Goal: Find specific page/section: Find specific page/section

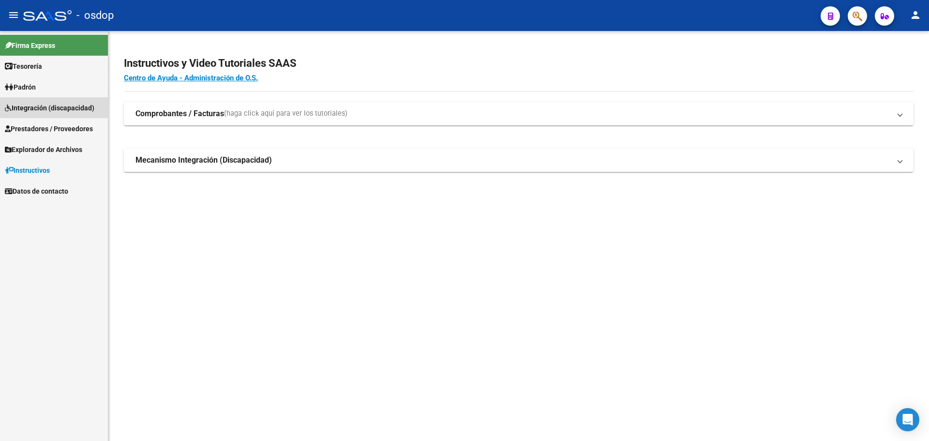
click at [78, 105] on span "Integración (discapacidad)" at bounding box center [50, 108] width 90 height 11
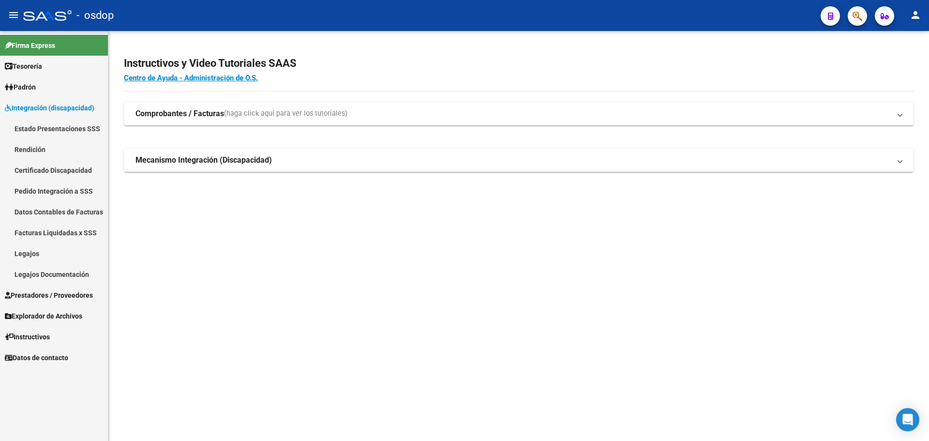
click at [74, 194] on link "Pedido Integración a SSS" at bounding box center [54, 190] width 108 height 21
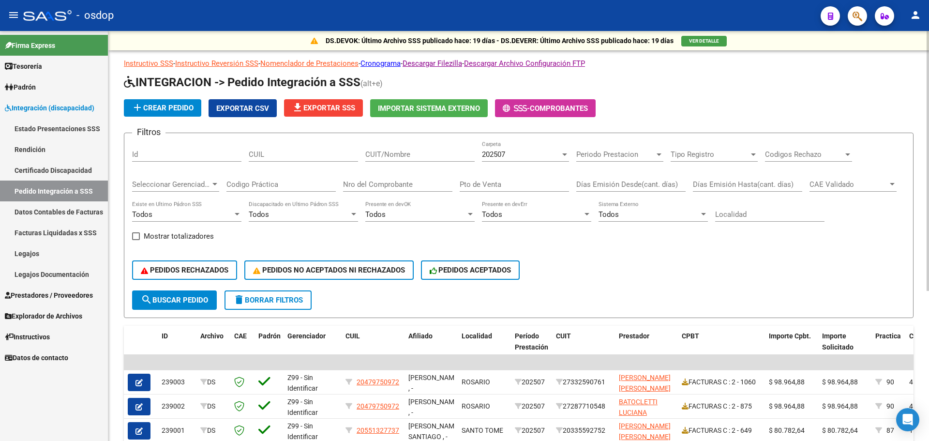
click at [269, 155] on input "CUIL" at bounding box center [303, 154] width 109 height 9
type input "-2"
drag, startPoint x: 281, startPoint y: 150, endPoint x: 193, endPoint y: 157, distance: 88.3
click at [193, 157] on div "Filtros Id -2 CUIL CUIT/Nombre 202507 Carpeta Periodo Prestacion Periodo Presta…" at bounding box center [518, 216] width 773 height 150
type input "6"
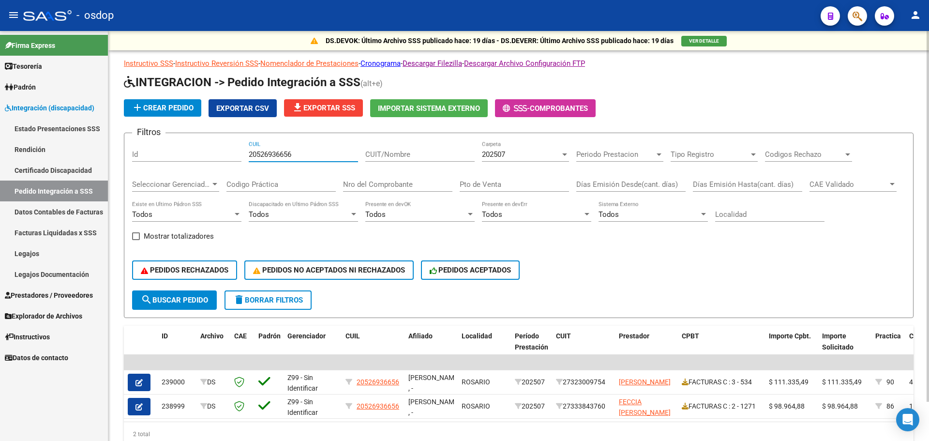
type input "20526936656"
click at [545, 156] on div "202507" at bounding box center [521, 154] width 78 height 9
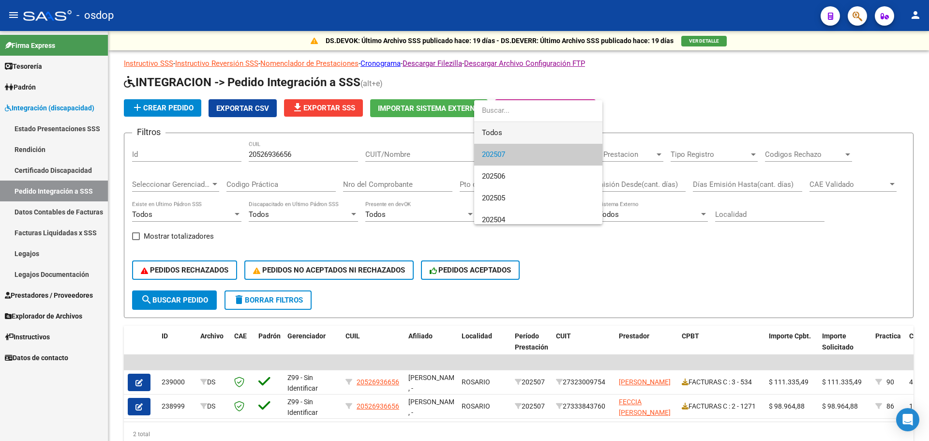
click at [529, 132] on span "Todos" at bounding box center [538, 133] width 113 height 22
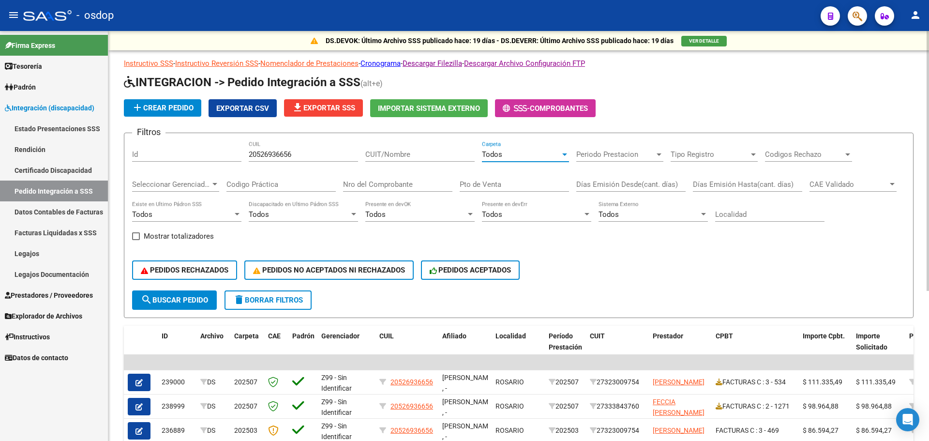
click at [530, 150] on div "Todos" at bounding box center [521, 154] width 78 height 9
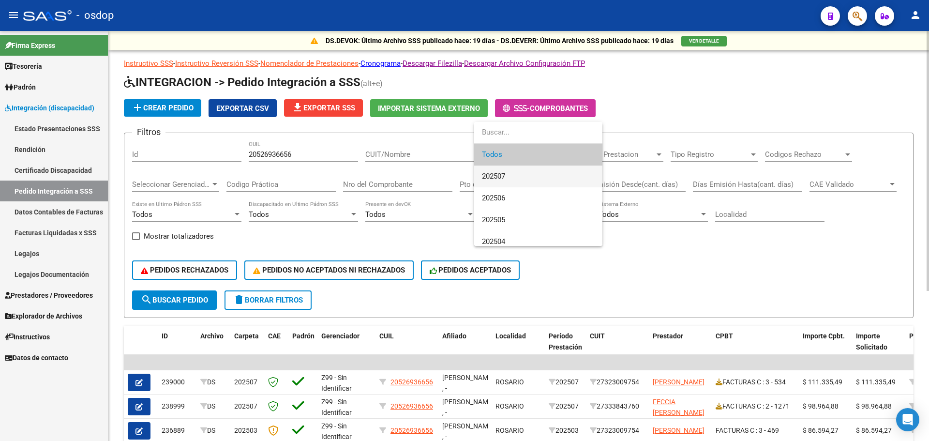
click at [524, 177] on span "202507" at bounding box center [538, 176] width 113 height 22
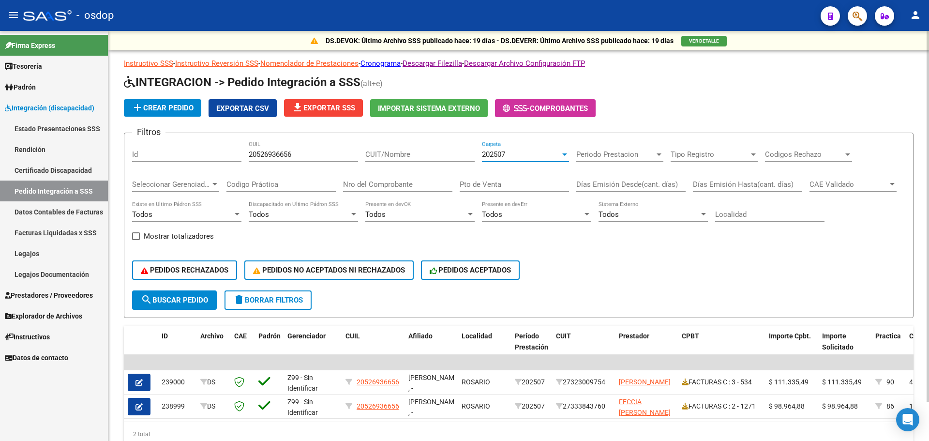
scroll to position [44, 0]
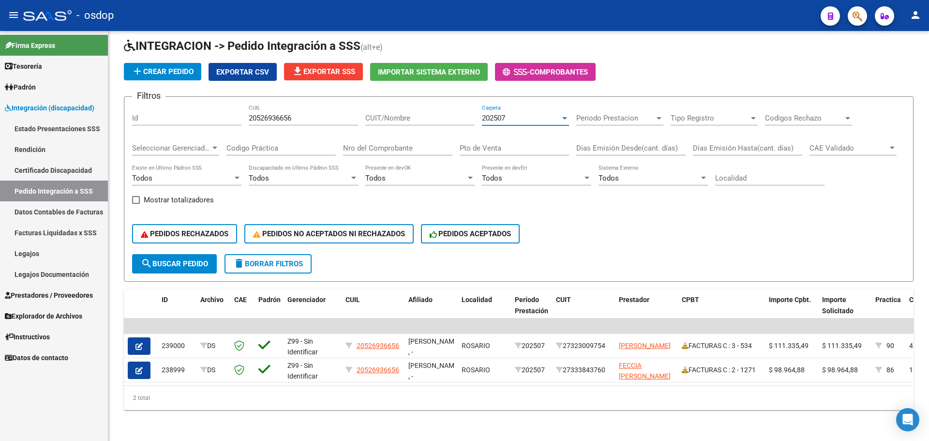
click at [60, 293] on span "Prestadores / Proveedores" at bounding box center [49, 295] width 88 height 11
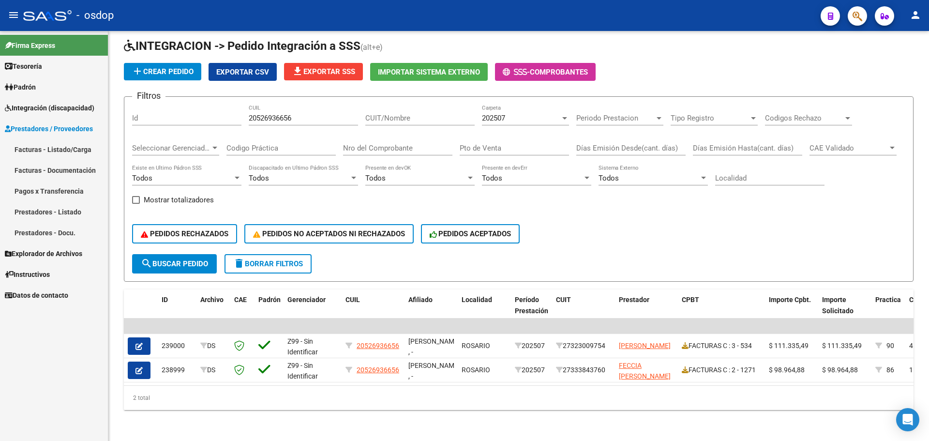
click at [81, 207] on link "Prestadores - Listado" at bounding box center [54, 211] width 108 height 21
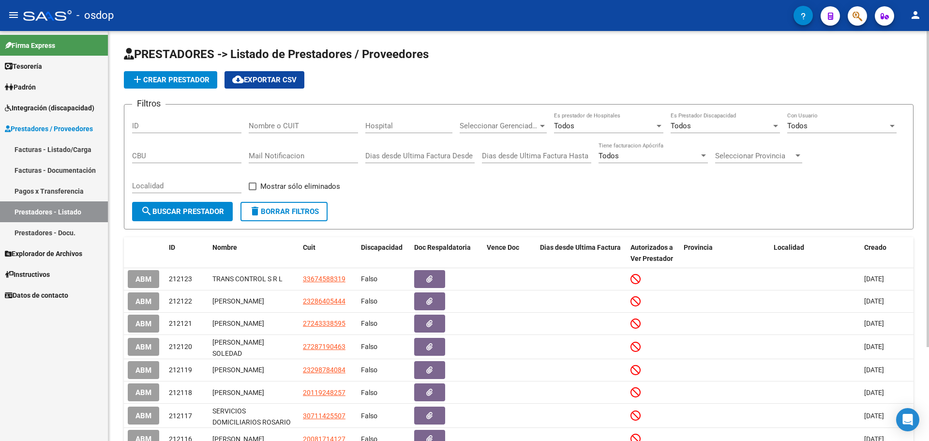
click at [305, 127] on input "Nombre o CUIT" at bounding box center [303, 125] width 109 height 9
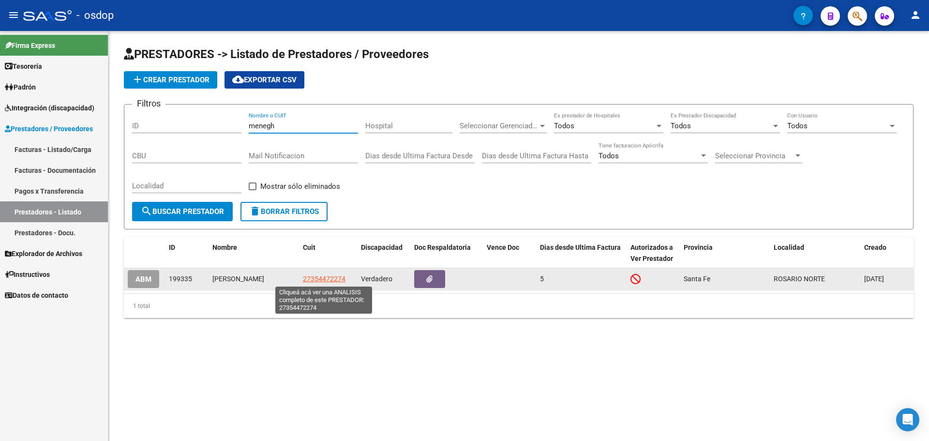
type input "menegh"
click at [317, 281] on span "27354472274" at bounding box center [324, 279] width 43 height 8
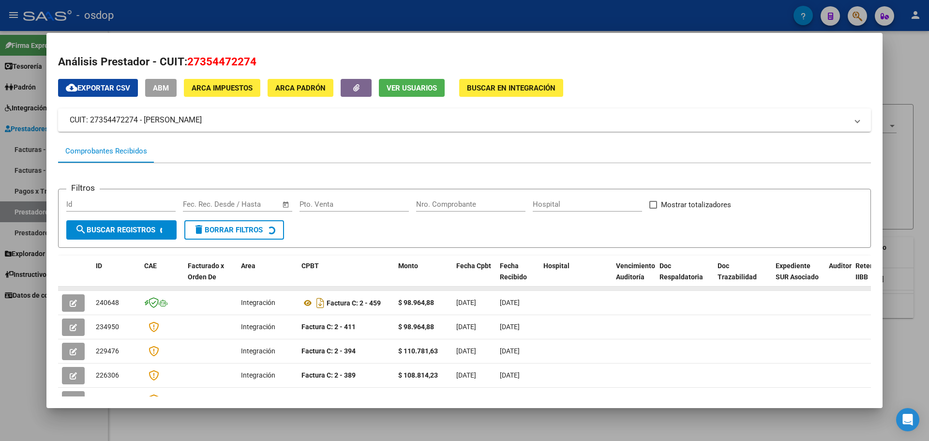
scroll to position [48, 0]
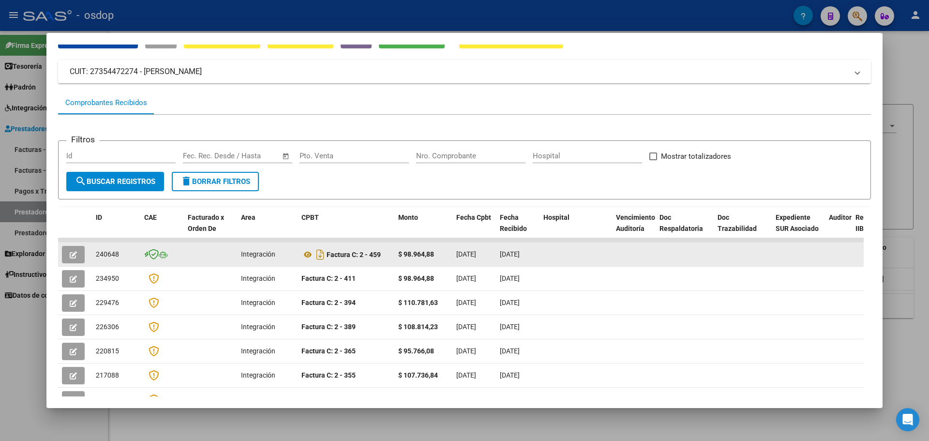
click at [70, 253] on icon "button" at bounding box center [73, 254] width 7 height 7
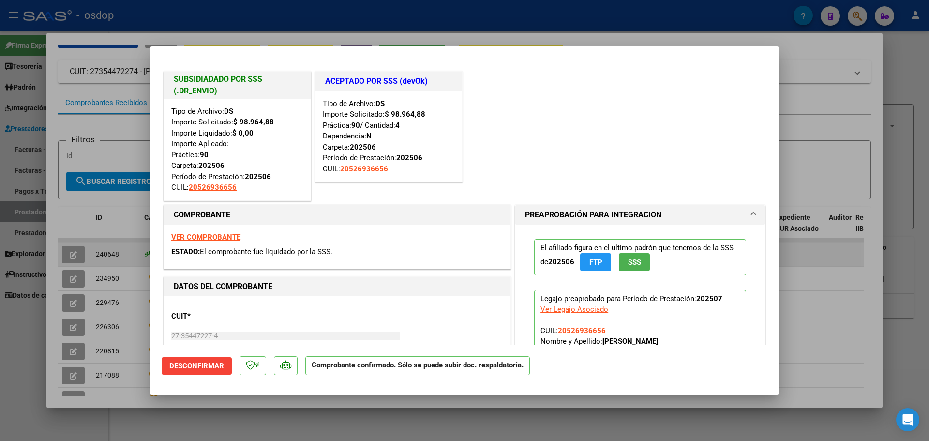
click at [109, 244] on div at bounding box center [464, 220] width 929 height 441
type input "$ 0,00"
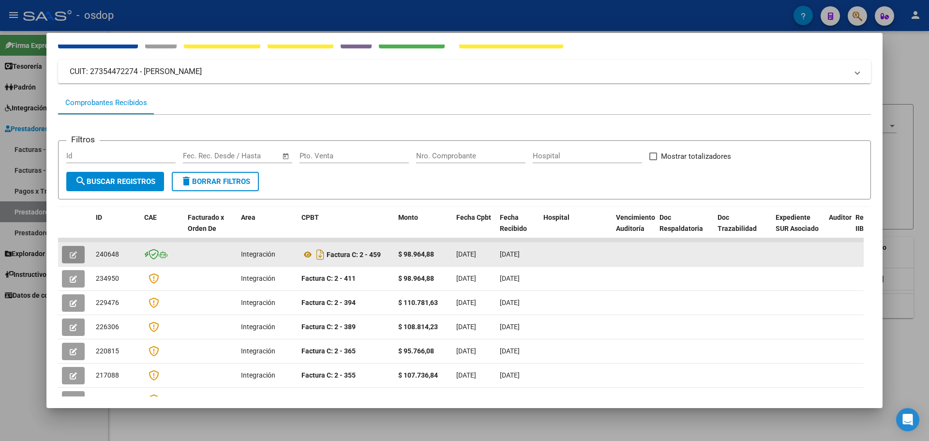
click at [70, 258] on button "button" at bounding box center [73, 254] width 23 height 17
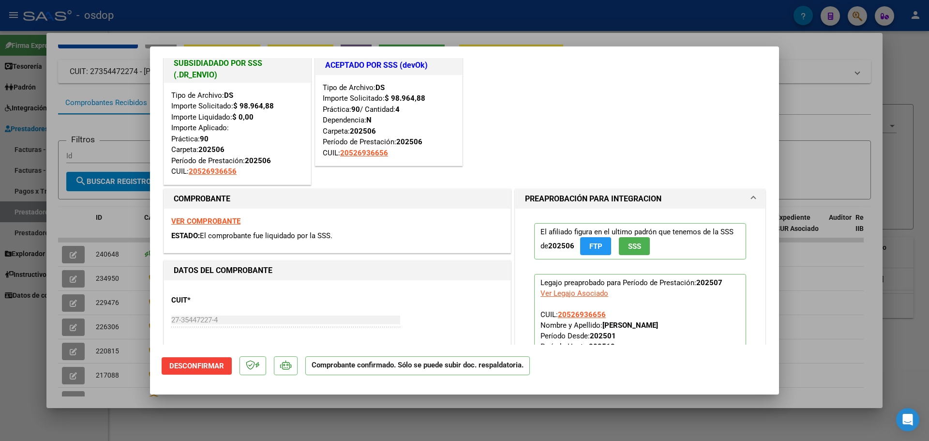
scroll to position [0, 0]
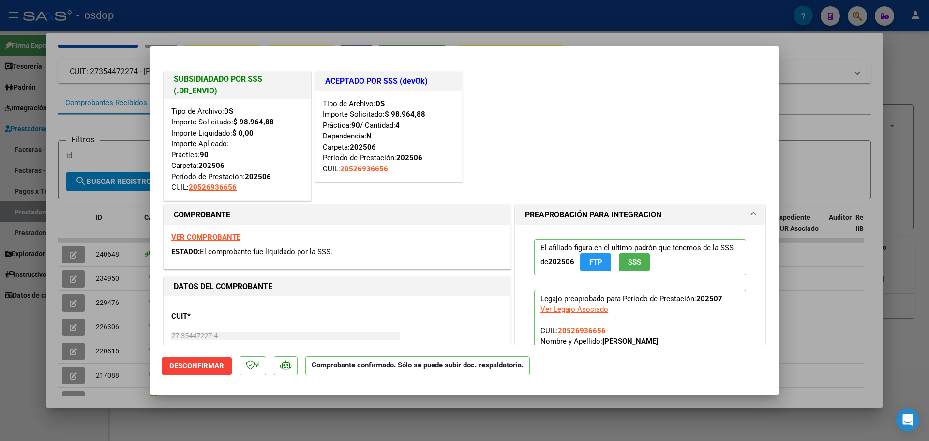
click at [113, 225] on div at bounding box center [464, 220] width 929 height 441
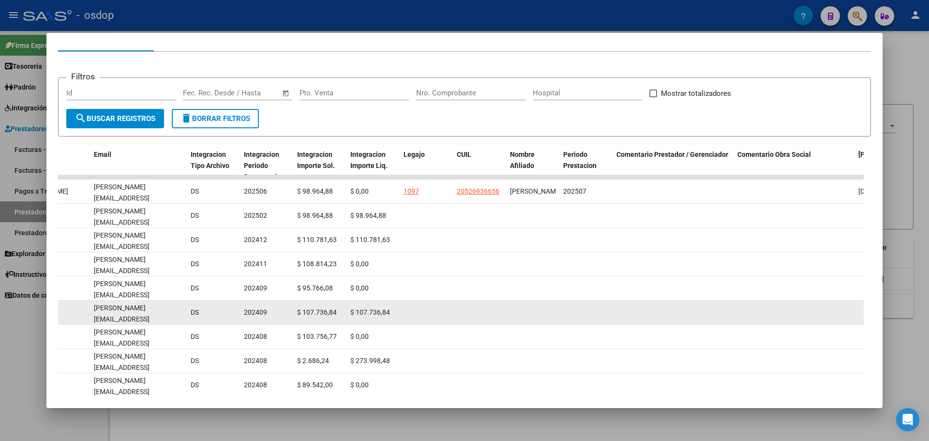
scroll to position [145, 0]
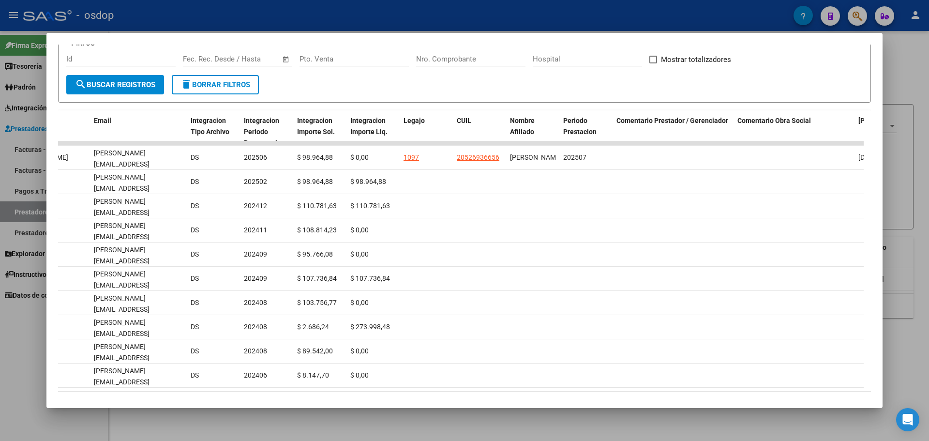
click at [26, 354] on div at bounding box center [464, 220] width 929 height 441
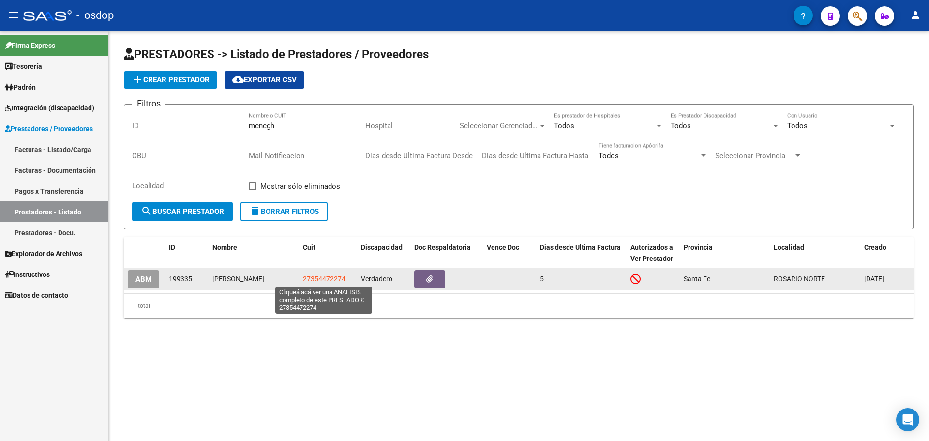
click at [317, 280] on span "27354472274" at bounding box center [324, 279] width 43 height 8
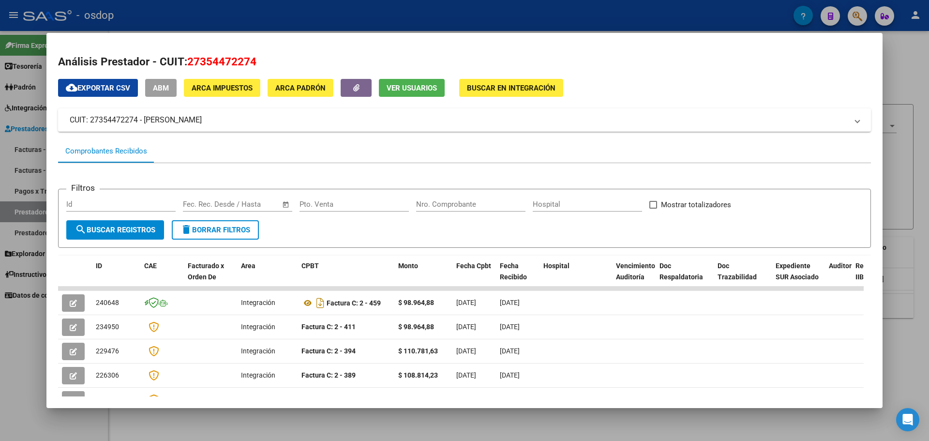
click at [398, 427] on div at bounding box center [464, 220] width 929 height 441
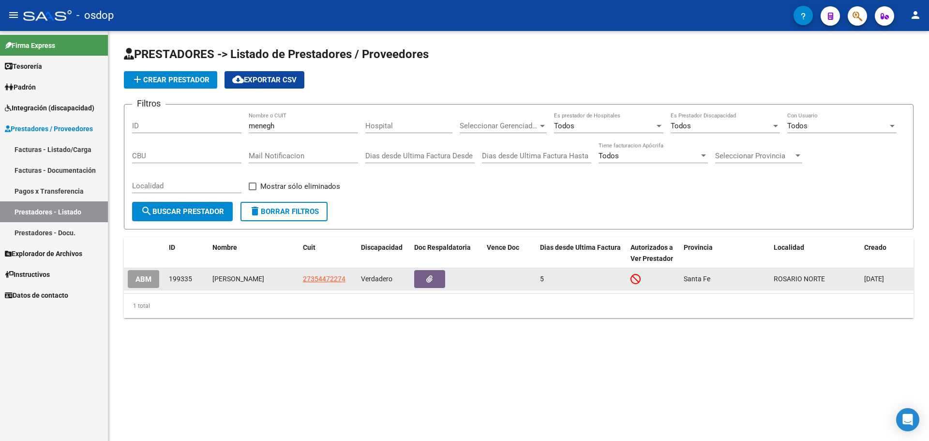
drag, startPoint x: 302, startPoint y: 279, endPoint x: 346, endPoint y: 280, distance: 44.5
click at [346, 280] on datatable-body-cell "27354472274" at bounding box center [328, 279] width 58 height 22
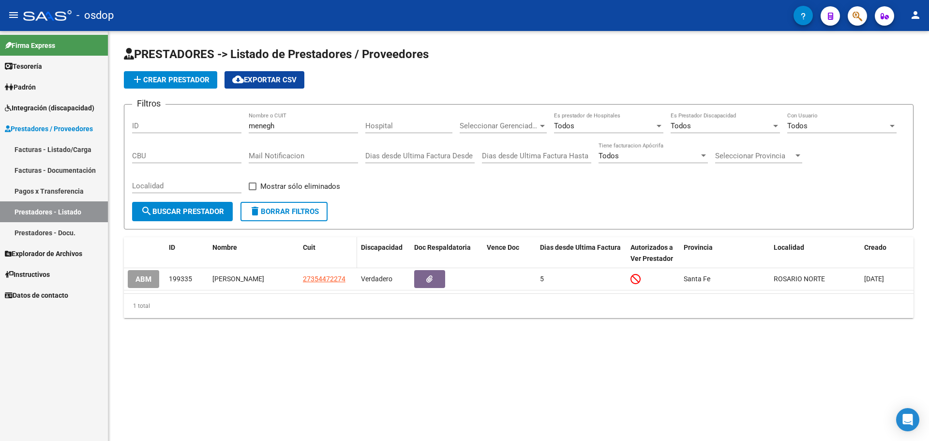
copy span "27354472274"
click at [36, 147] on link "Facturas - Listado/Carga" at bounding box center [54, 149] width 108 height 21
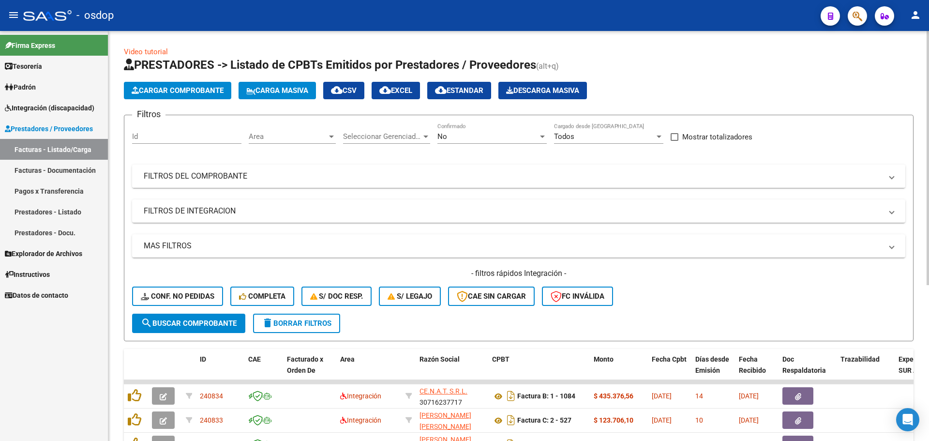
click at [213, 184] on mat-expansion-panel-header "FILTROS DEL COMPROBANTE" at bounding box center [518, 176] width 773 height 23
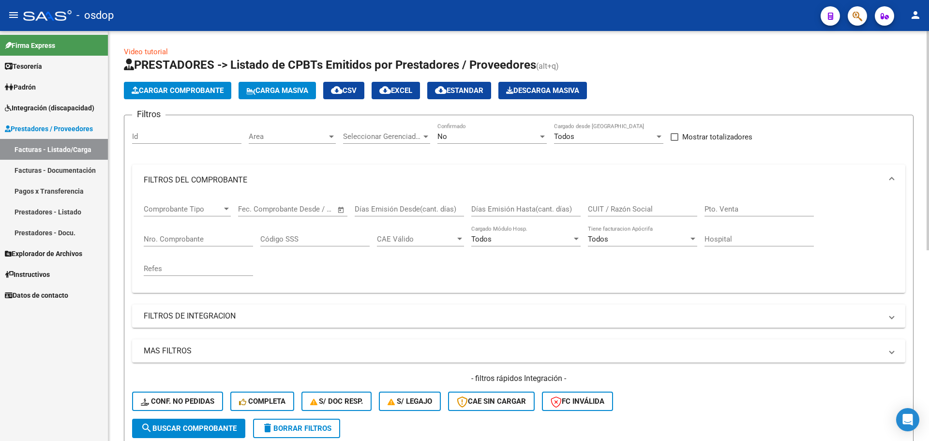
click at [634, 207] on input "CUIT / Razón Social" at bounding box center [642, 209] width 109 height 9
paste input "27354472274"
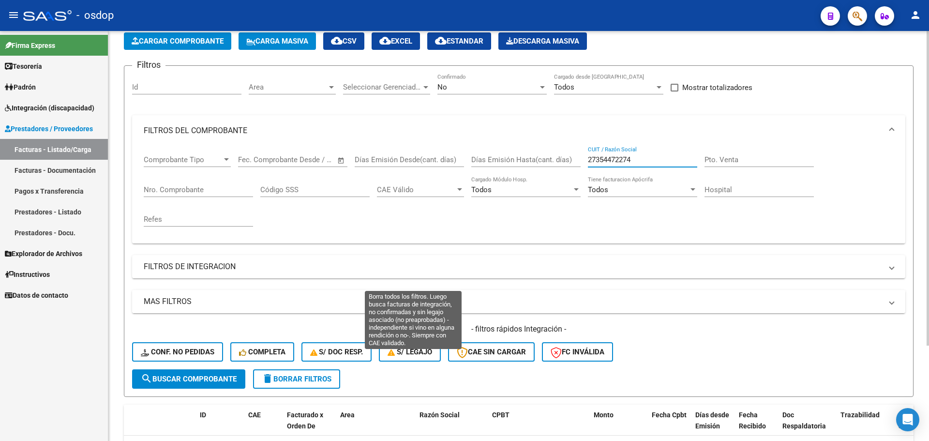
scroll to position [27, 0]
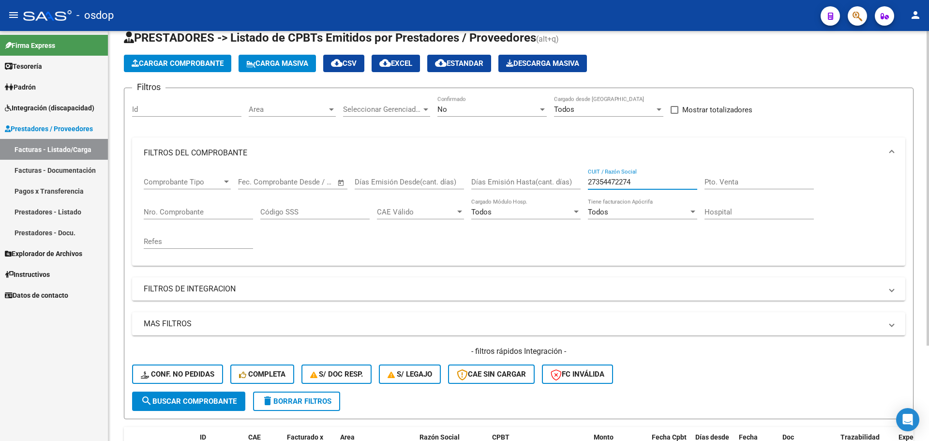
type input "27354472274"
click at [500, 111] on div "No" at bounding box center [487, 109] width 101 height 9
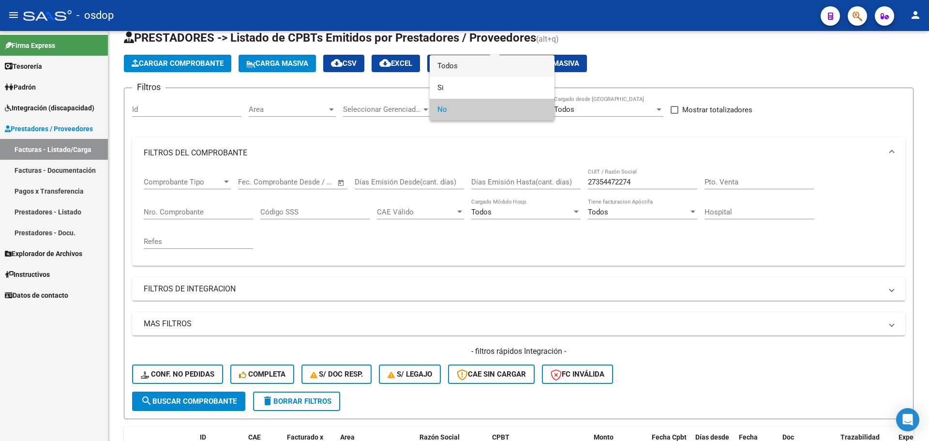
click at [477, 67] on span "Todos" at bounding box center [491, 66] width 109 height 22
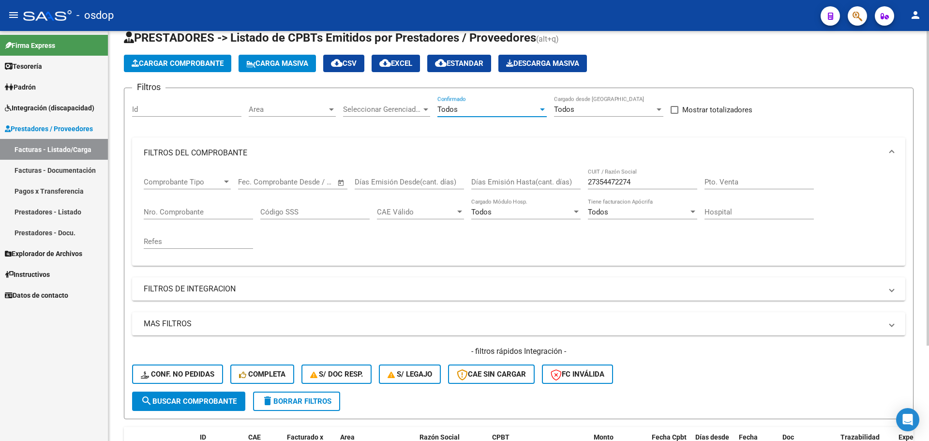
click at [191, 401] on span "search Buscar Comprobante" at bounding box center [189, 401] width 96 height 9
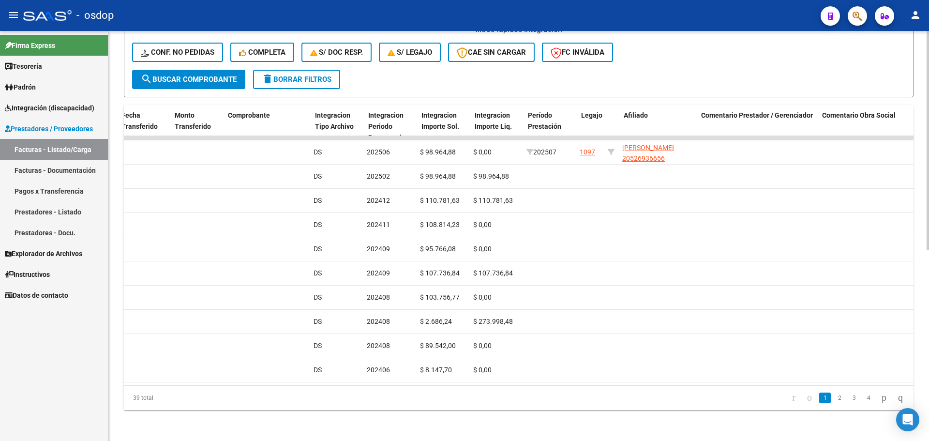
scroll to position [0, 992]
